Goal: Task Accomplishment & Management: Manage account settings

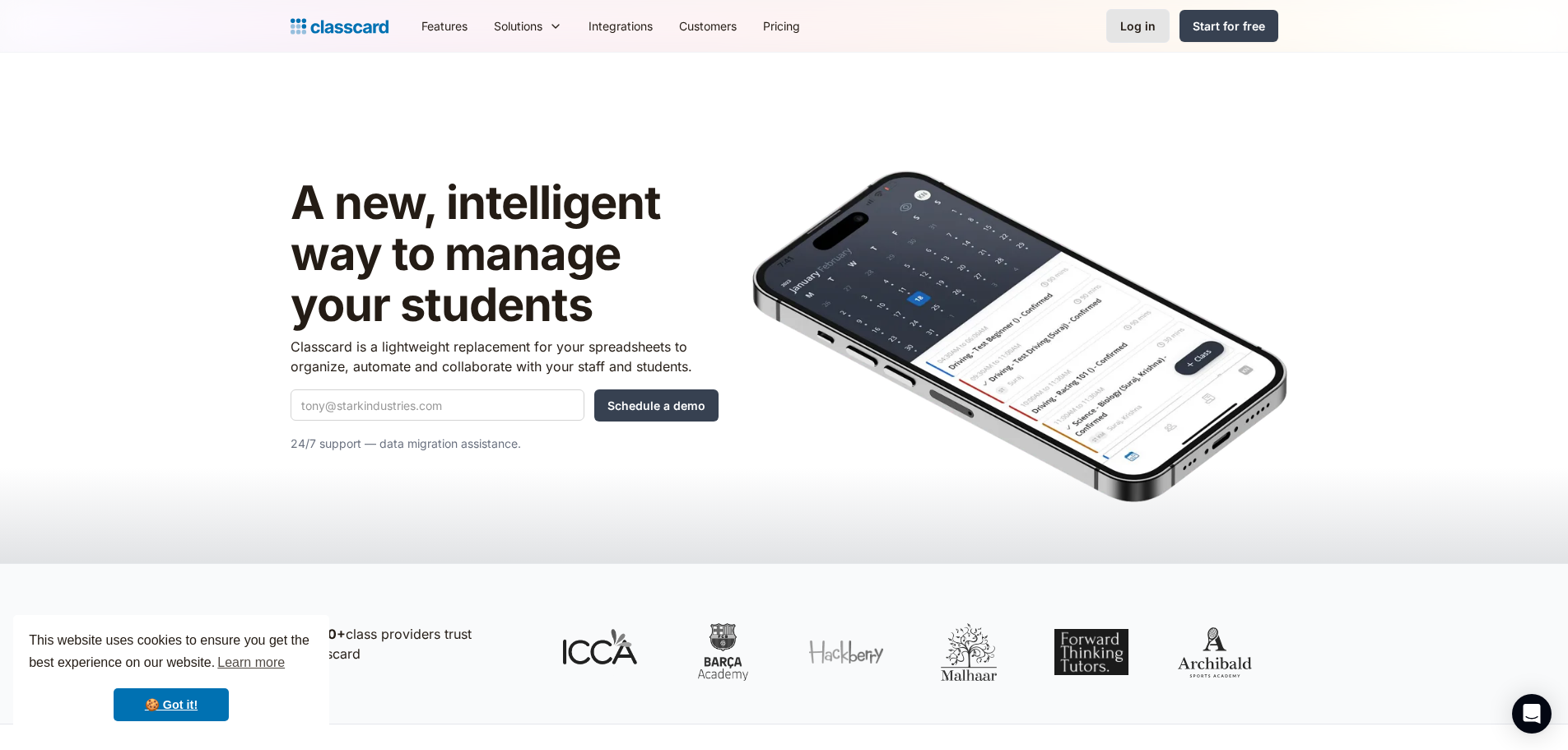
click at [1151, 29] on div "Log in" at bounding box center [1137, 26] width 35 height 18
click at [1144, 18] on div "Log in" at bounding box center [1137, 26] width 35 height 18
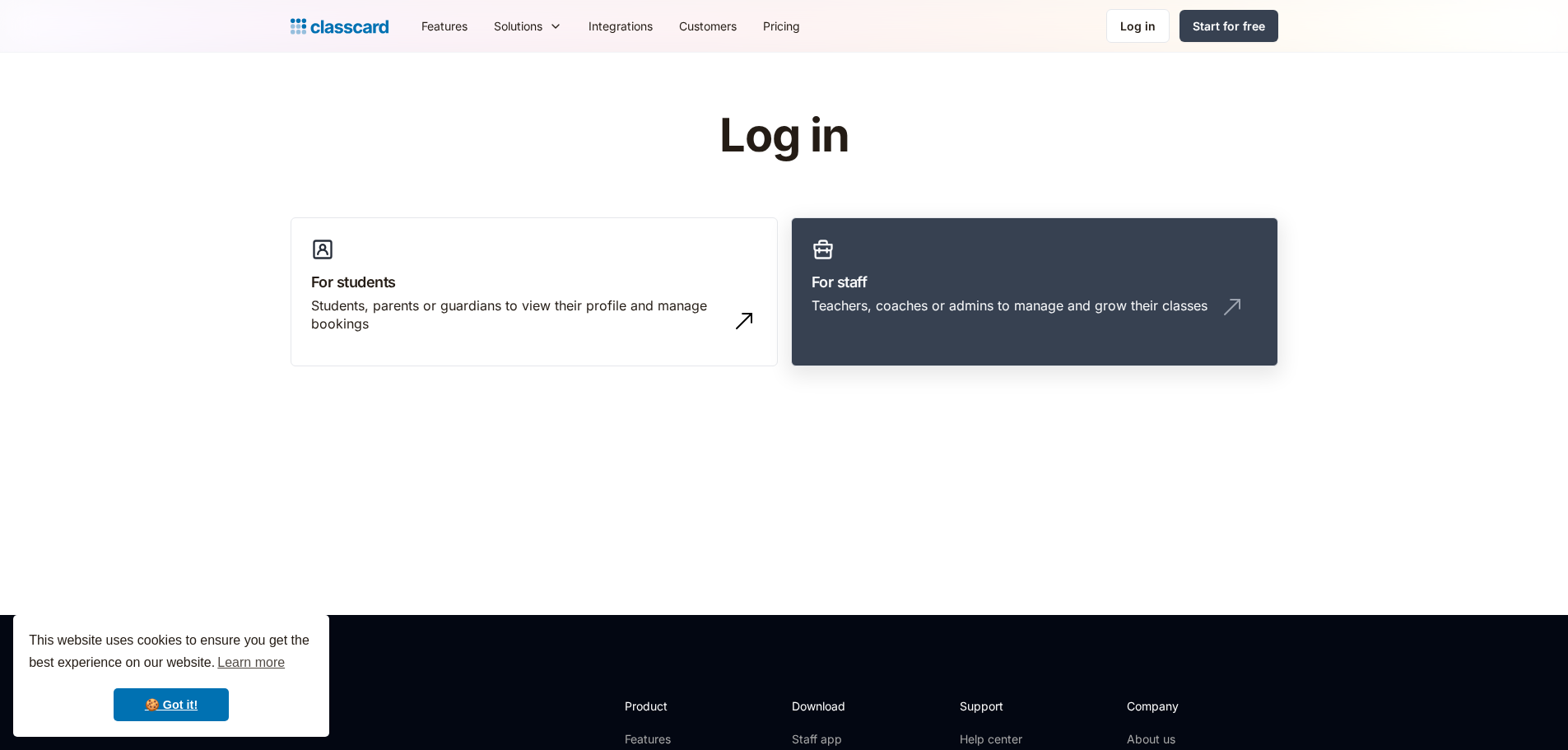
click at [1013, 298] on div "Teachers, coaches or admins to manage and grow their classes" at bounding box center [1009, 305] width 396 height 18
click at [987, 308] on div "Teachers, coaches or admins to manage and grow their classes" at bounding box center [1009, 305] width 396 height 18
